Goal: Information Seeking & Learning: Learn about a topic

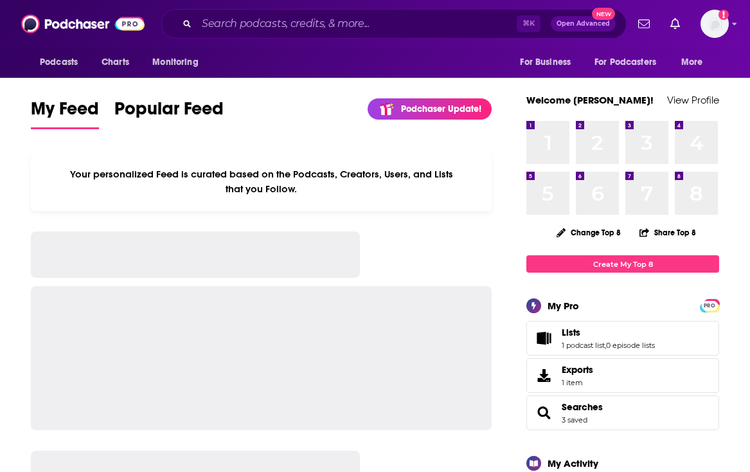
click at [228, 35] on div "⌘ K Open Advanced New" at bounding box center [394, 24] width 466 height 30
click at [228, 26] on input "Search podcasts, credits, & more..." at bounding box center [357, 24] width 320 height 21
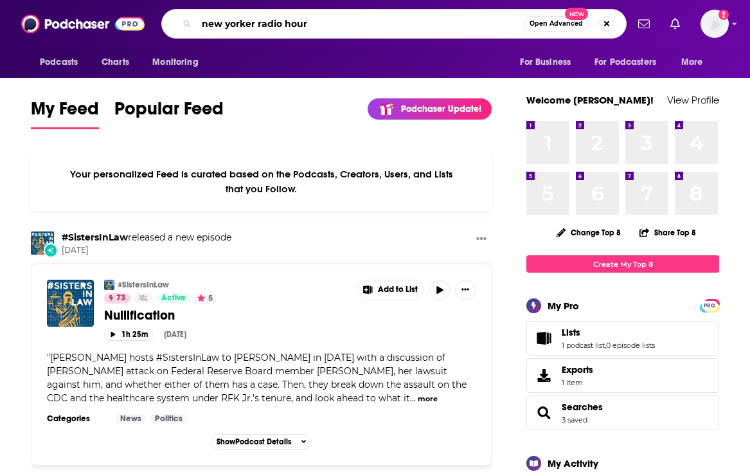
type input "new yorker radio hour"
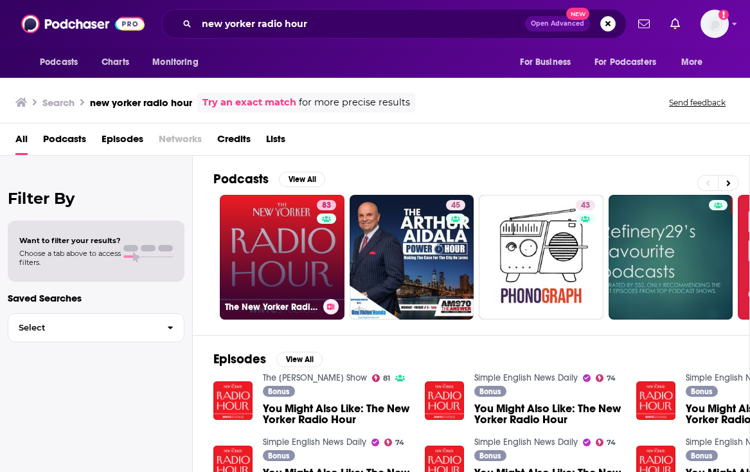
click at [265, 257] on link "83 The New Yorker Radio Hour" at bounding box center [282, 257] width 125 height 125
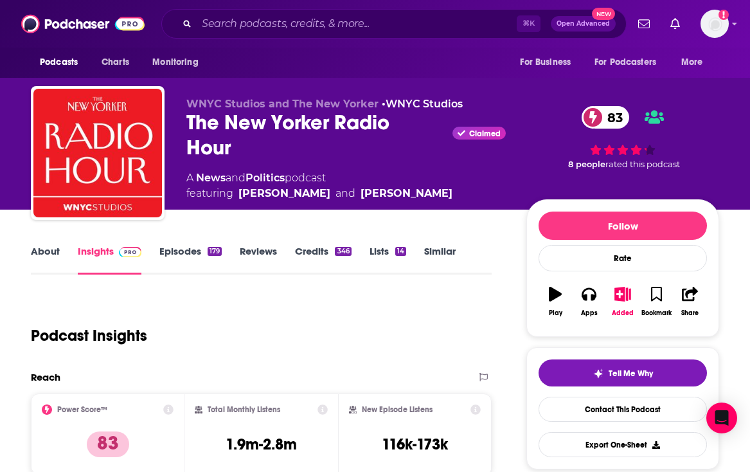
click at [456, 248] on link "Similar" at bounding box center [440, 260] width 32 height 30
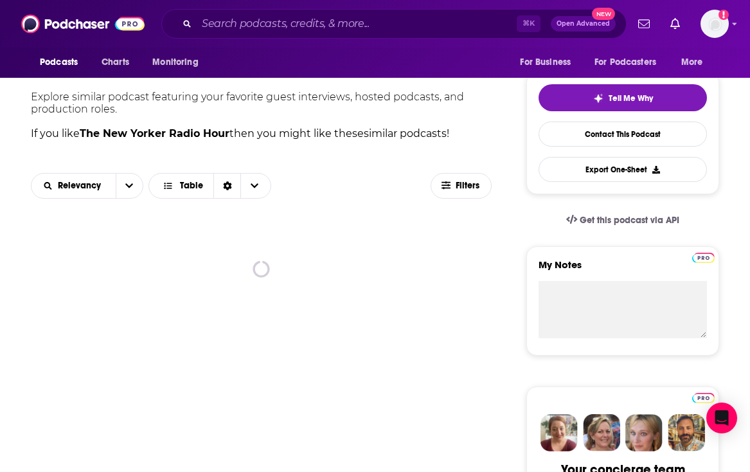
scroll to position [280, 0]
